Goal: Information Seeking & Learning: Learn about a topic

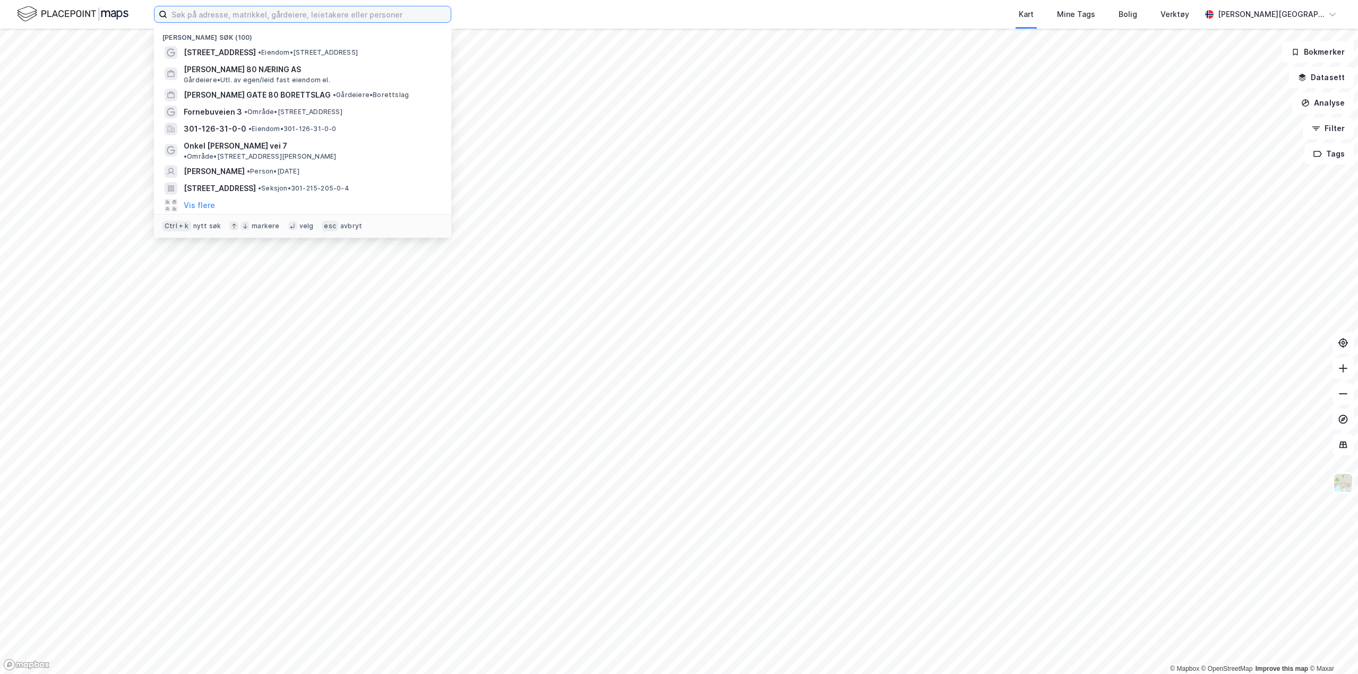
click at [223, 21] on input at bounding box center [308, 14] width 283 height 16
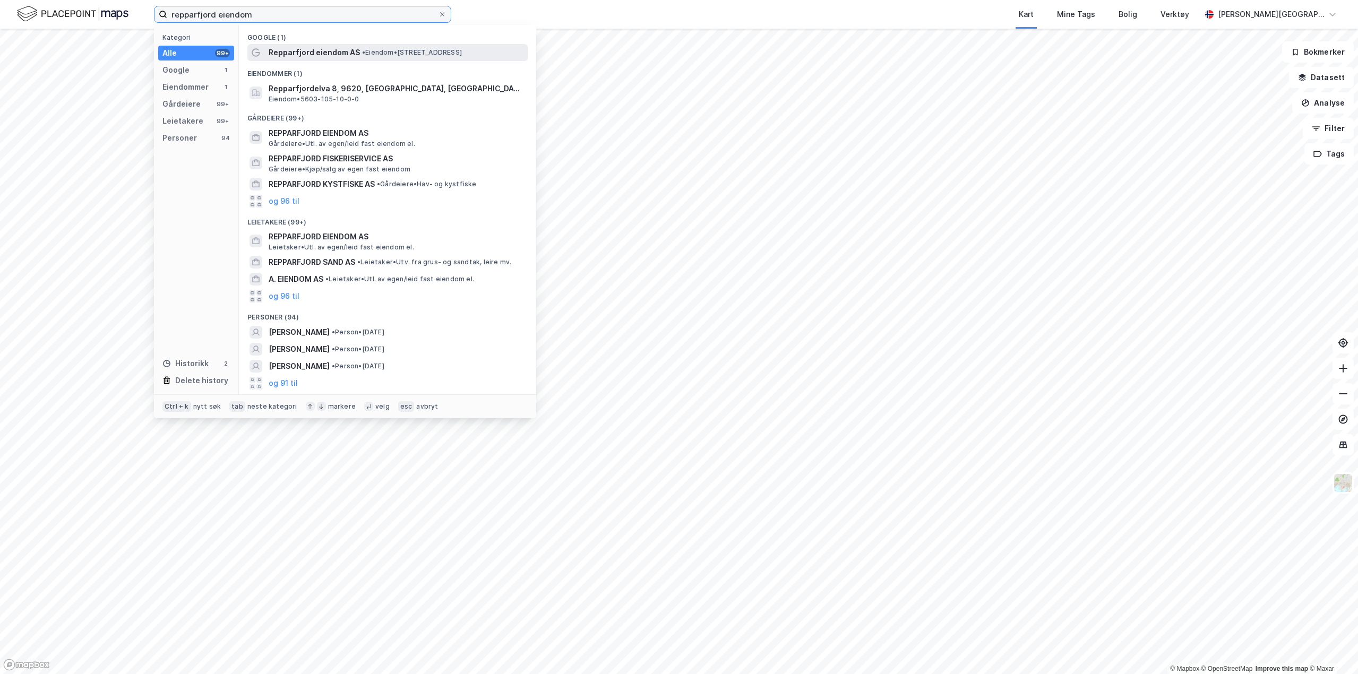
type input "repparfjord eiendom"
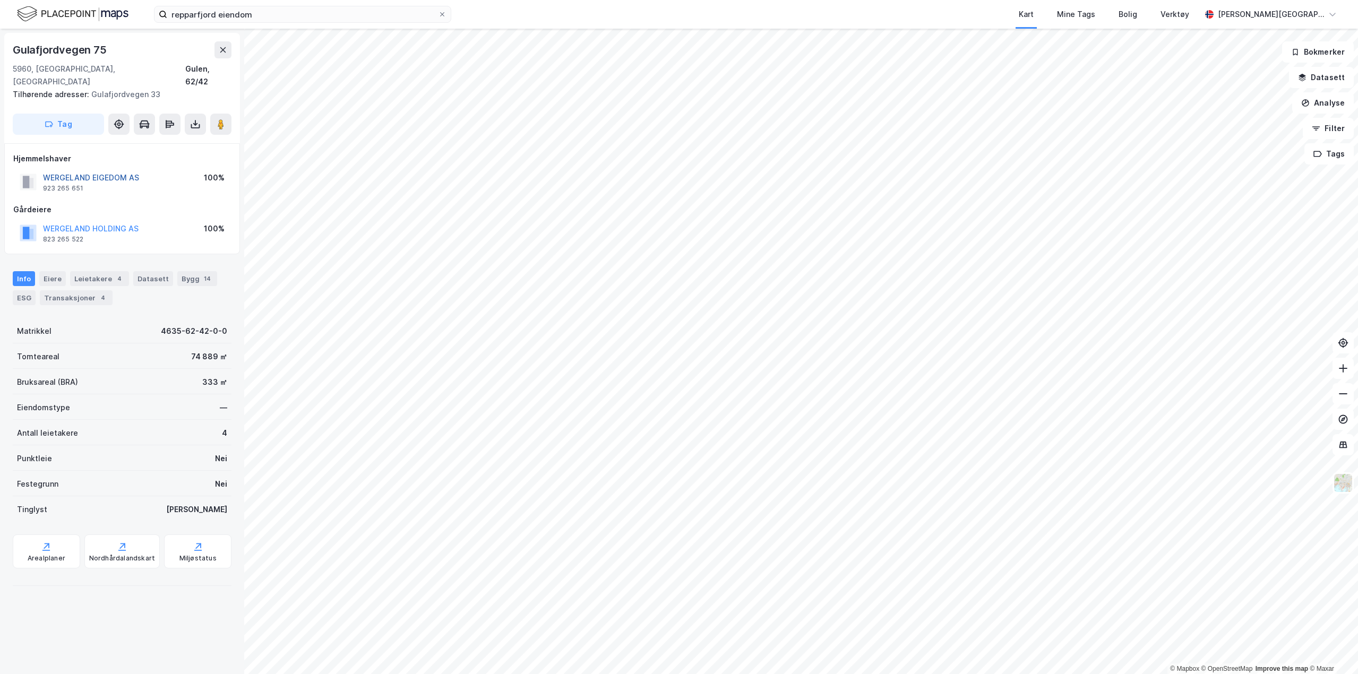
click at [0, 0] on button "WERGELAND EIGEDOM AS" at bounding box center [0, 0] width 0 height 0
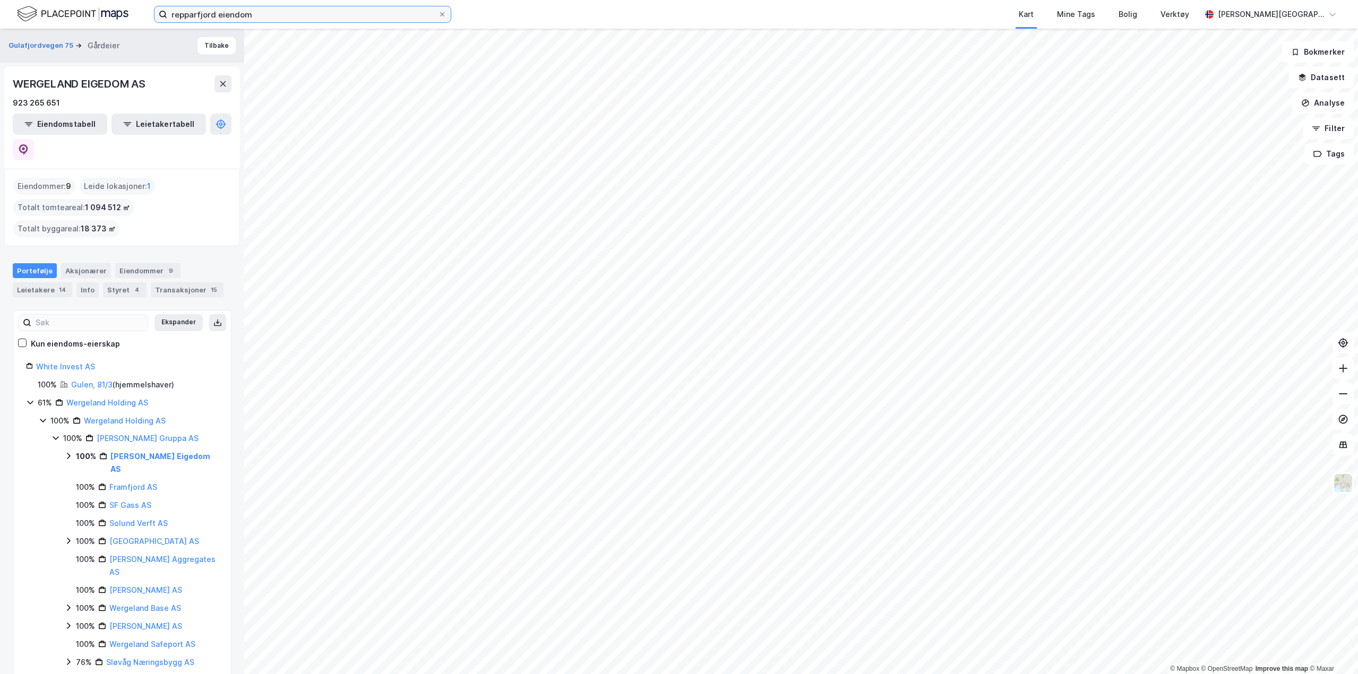
click at [356, 14] on input "repparfjord eiendom" at bounding box center [302, 14] width 271 height 16
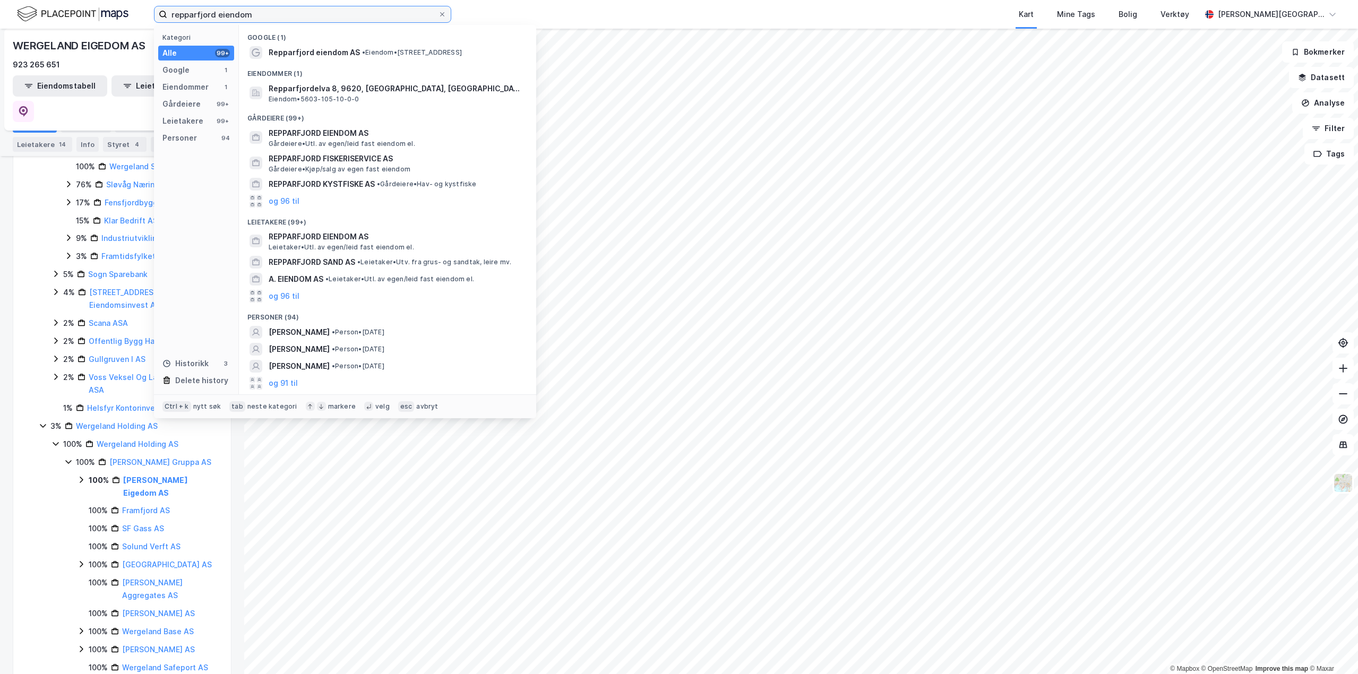
scroll to position [584, 0]
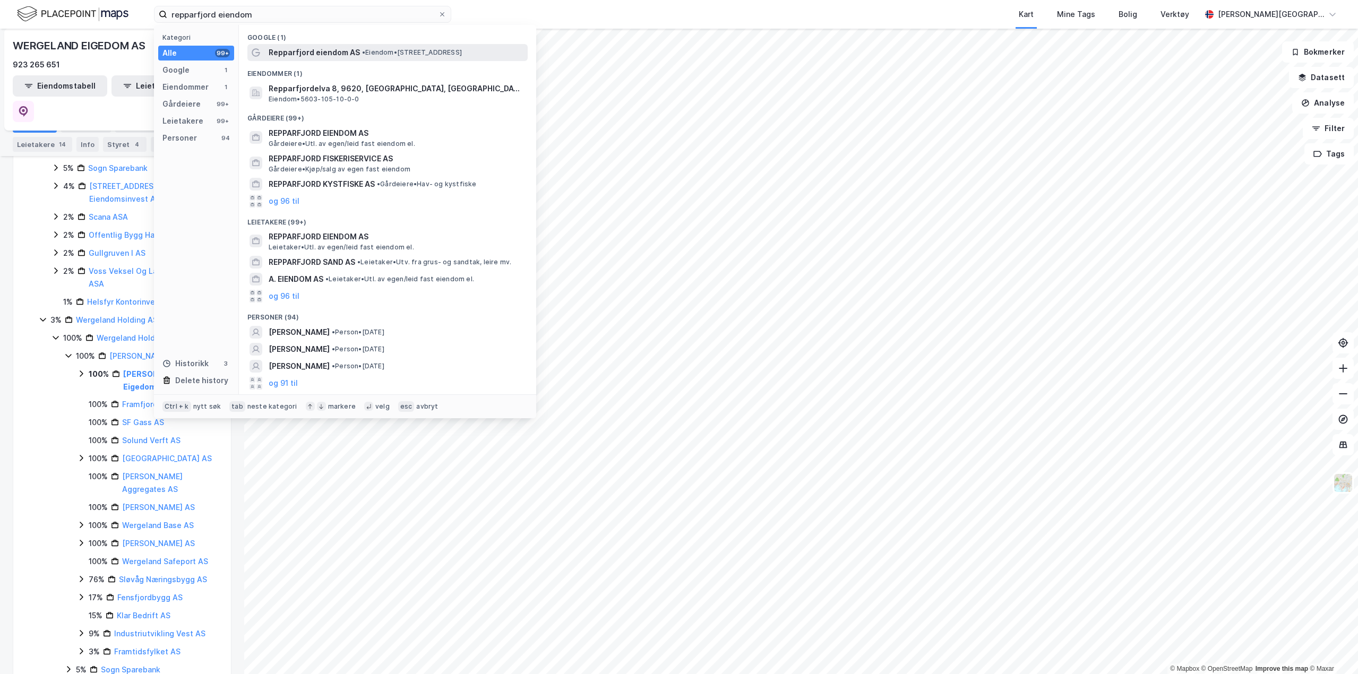
click at [340, 47] on span "Repparfjord eiendom AS" at bounding box center [314, 52] width 91 height 13
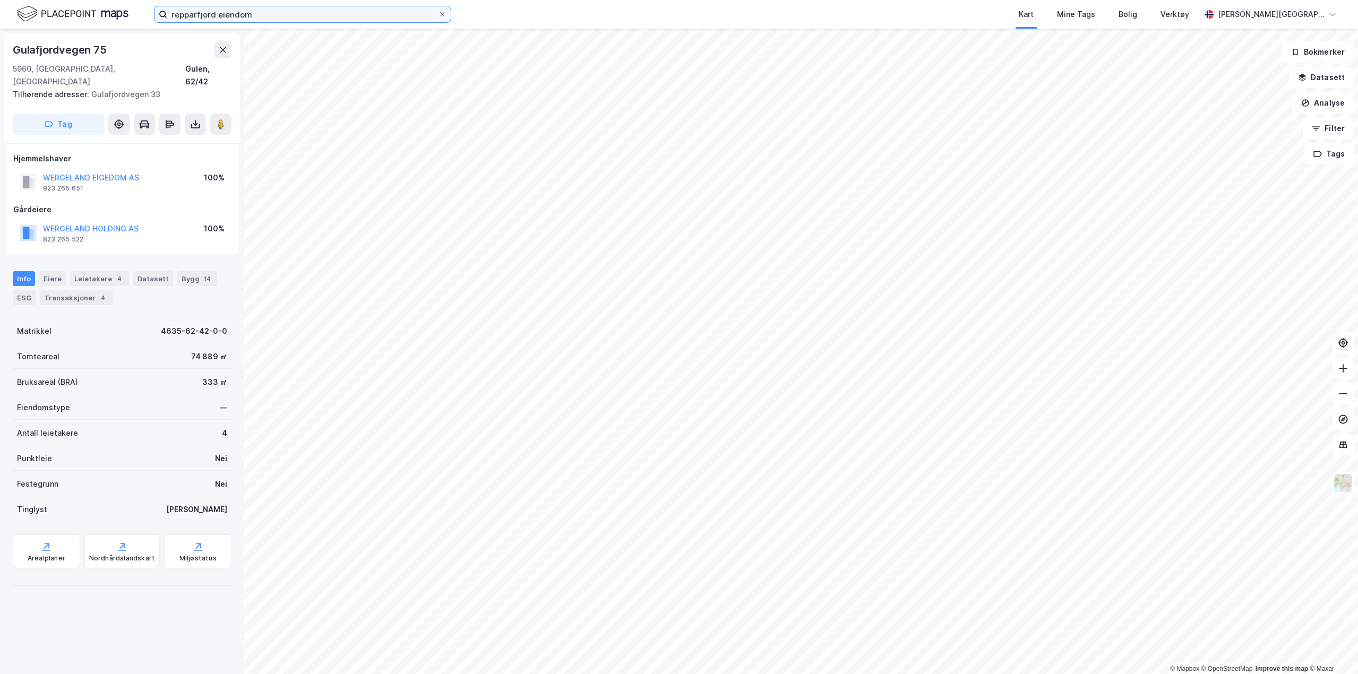
click at [273, 16] on input "repparfjord eiendom" at bounding box center [302, 14] width 271 height 16
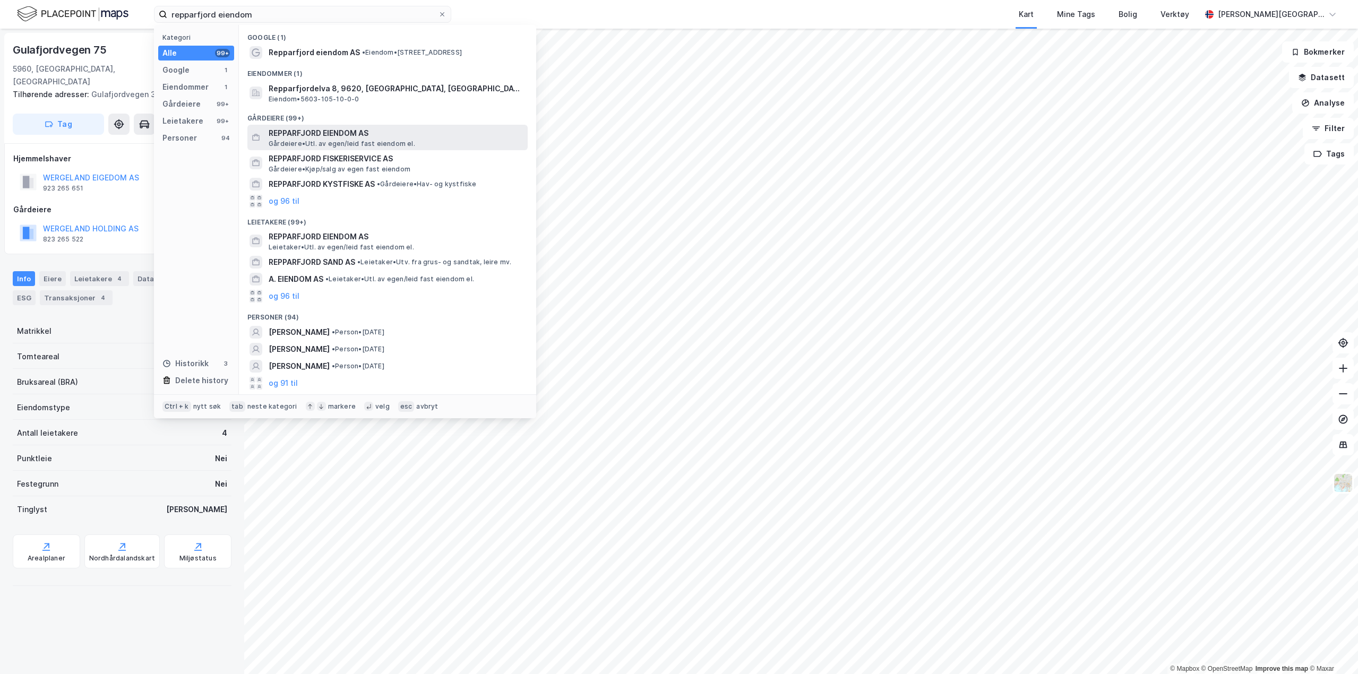
click at [330, 136] on span "REPPARFJORD EIENDOM AS" at bounding box center [396, 133] width 255 height 13
